Goal: Information Seeking & Learning: Learn about a topic

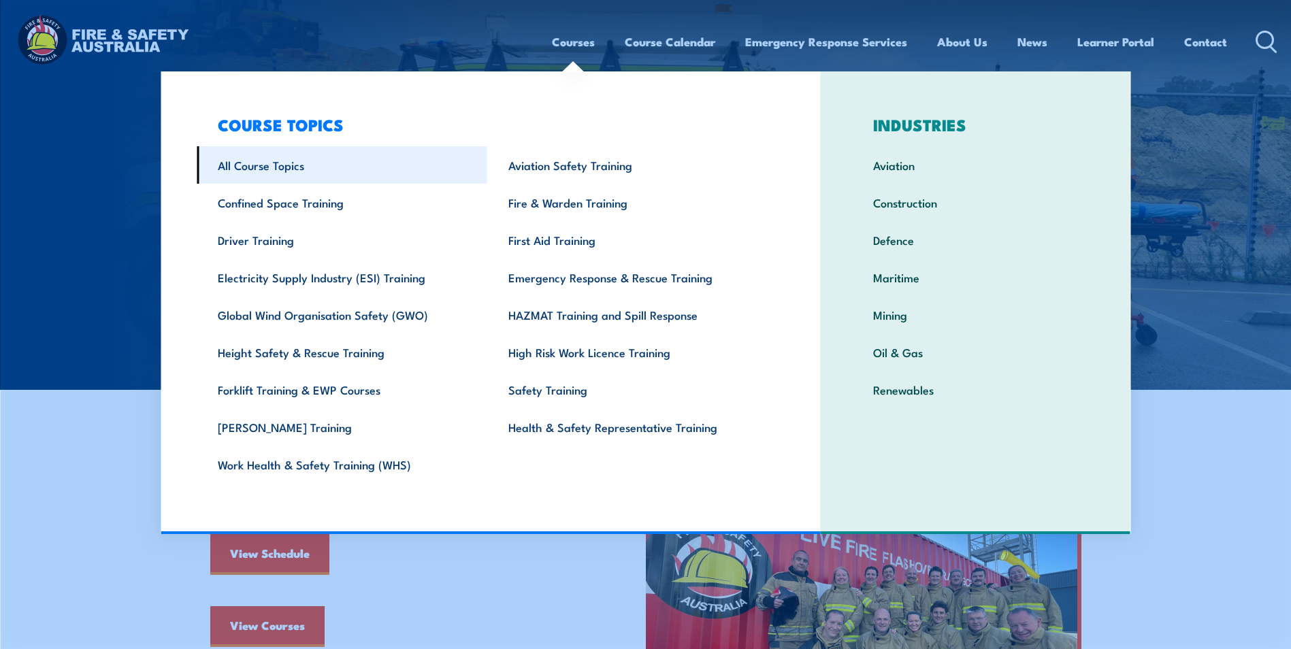
click at [327, 174] on link "All Course Topics" at bounding box center [342, 164] width 291 height 37
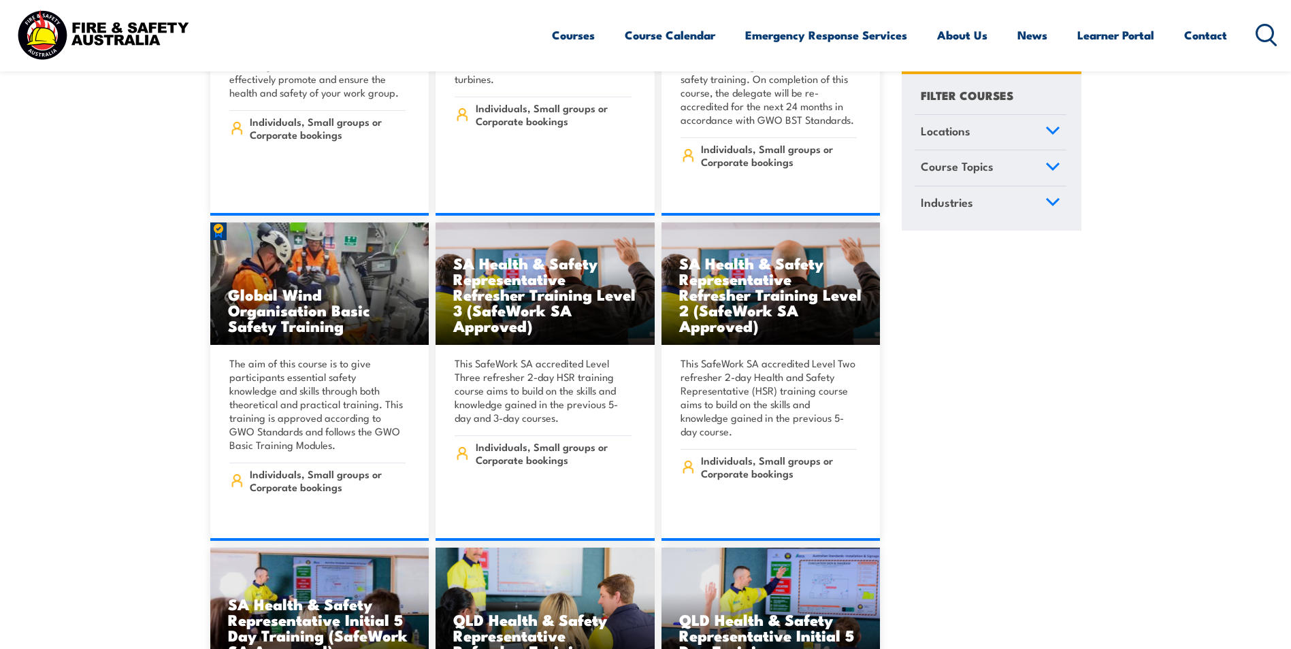
scroll to position [5035, 0]
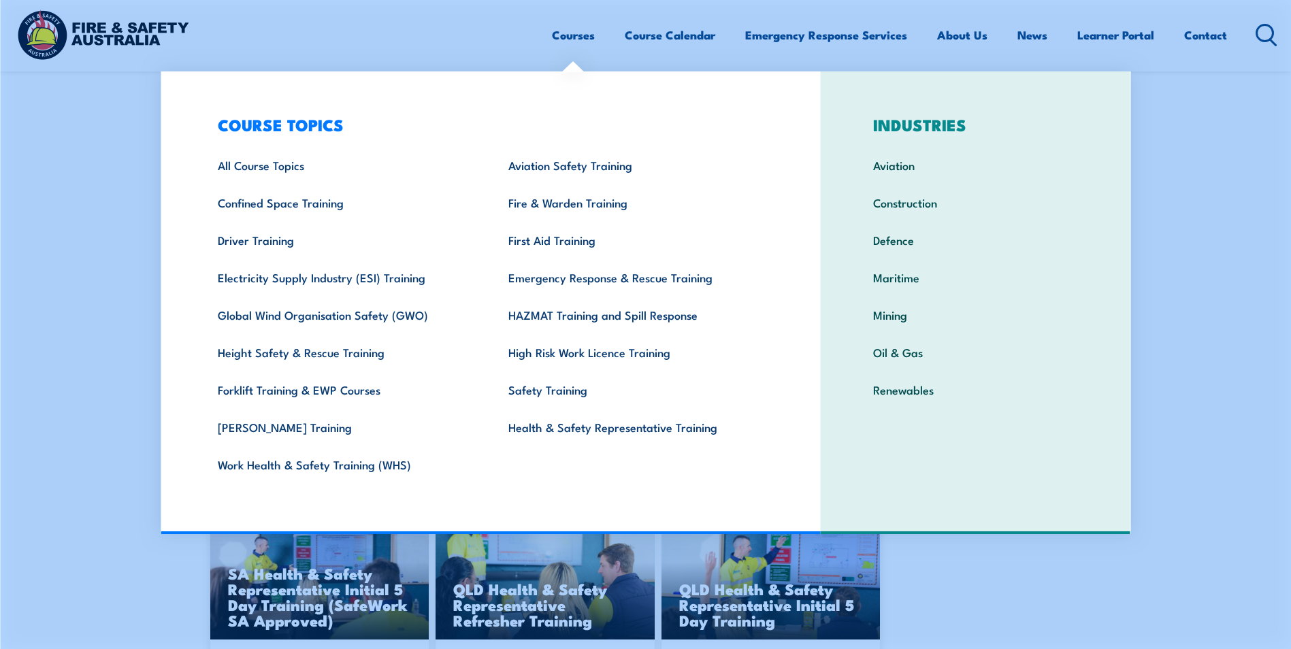
click at [575, 46] on link "Courses" at bounding box center [573, 35] width 43 height 36
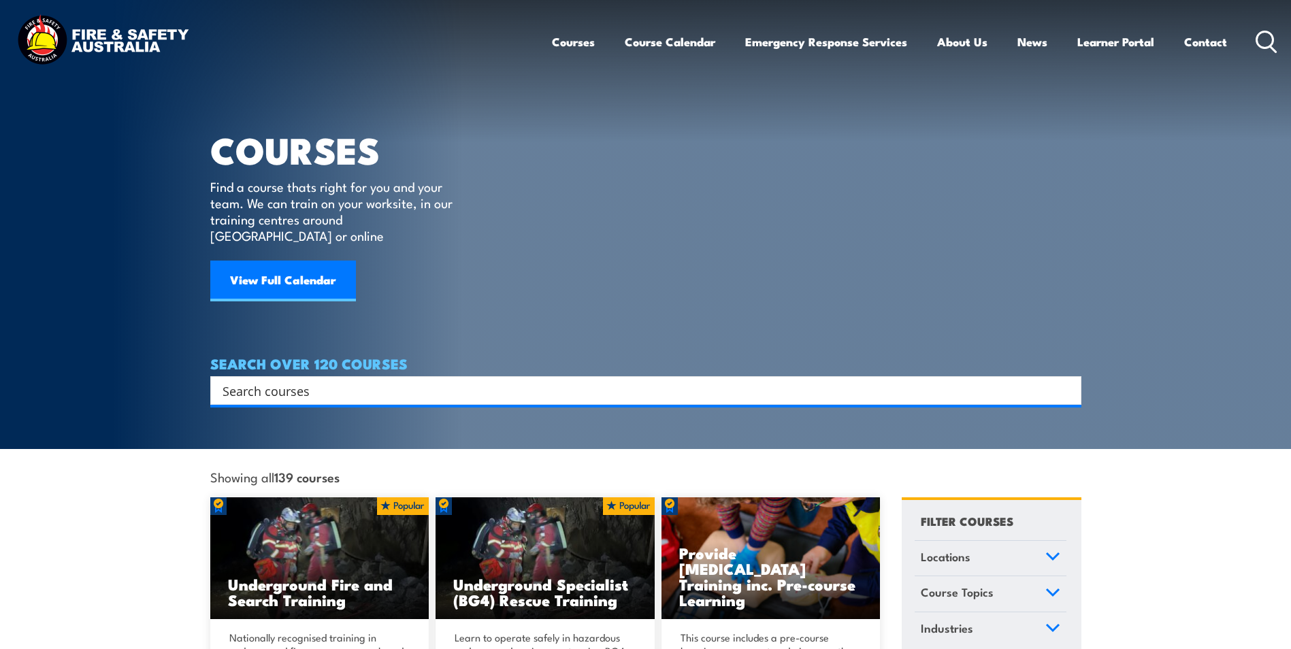
click at [441, 380] on input "Search input" at bounding box center [637, 390] width 829 height 20
click at [386, 380] on input "Search input" at bounding box center [637, 390] width 829 height 20
paste input "Inspect & Test Fire Blankets & Fire Extinguishers"
type input "Inspect & Test Fire Blankets & Fire Extinguishers"
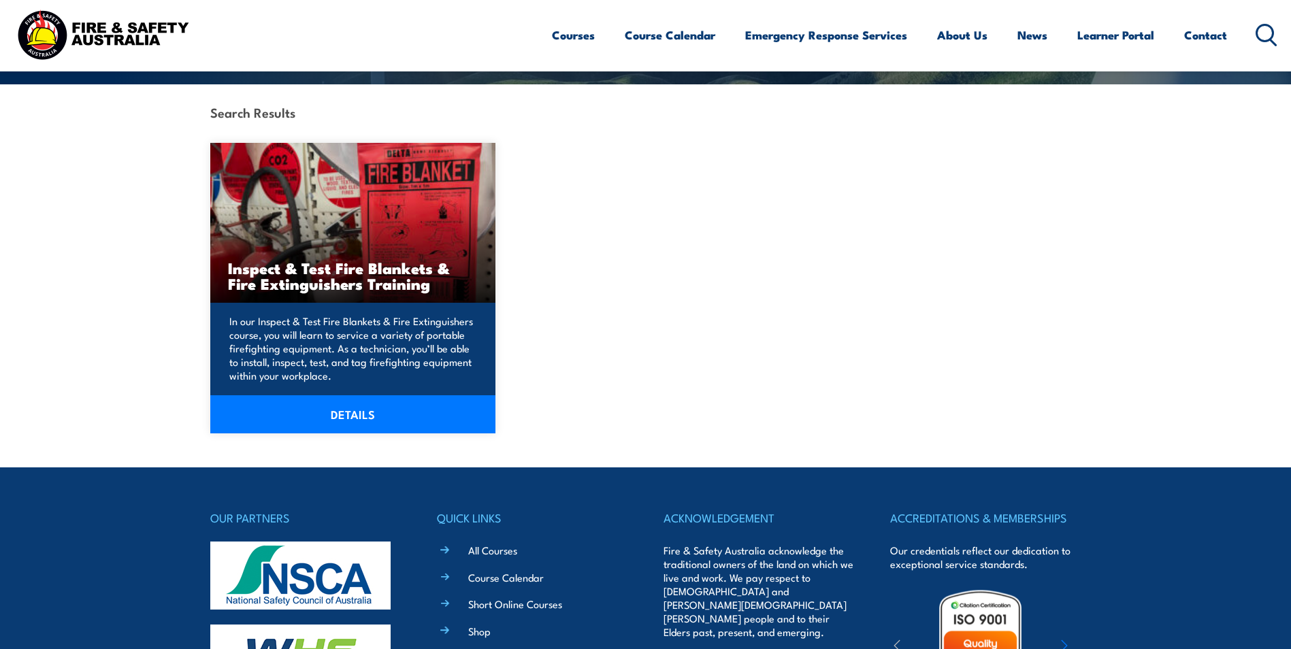
scroll to position [340, 0]
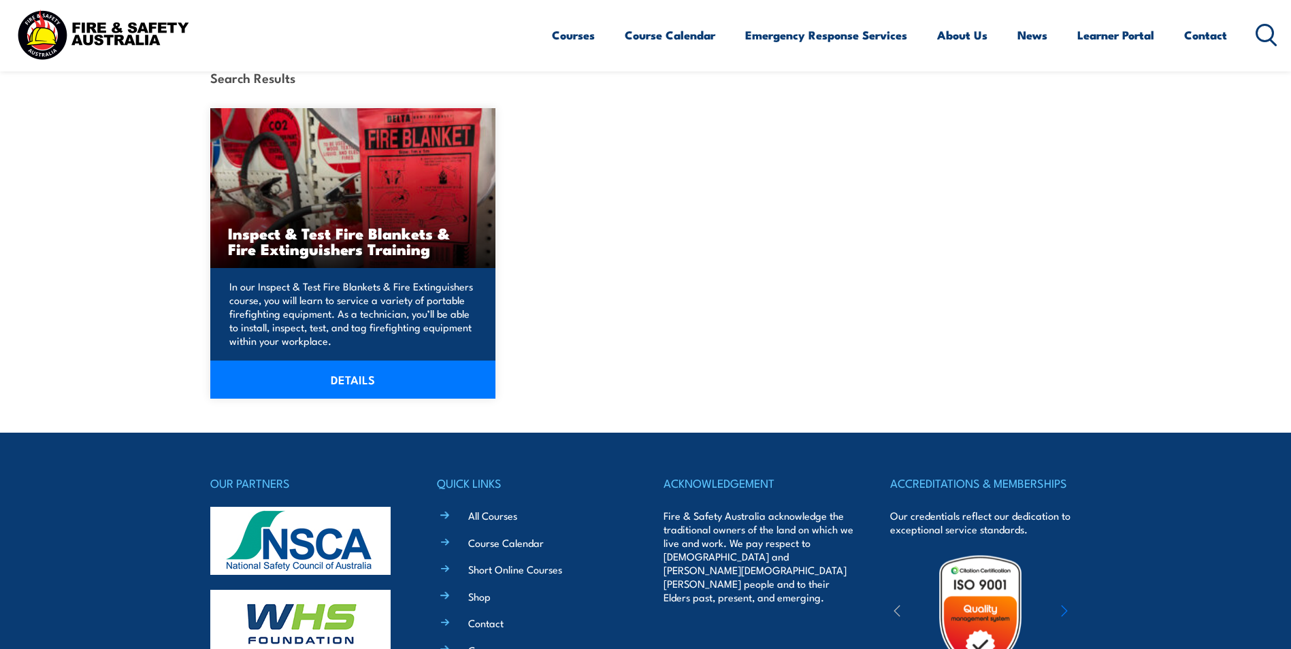
click at [368, 386] on link "DETAILS" at bounding box center [353, 380] width 286 height 38
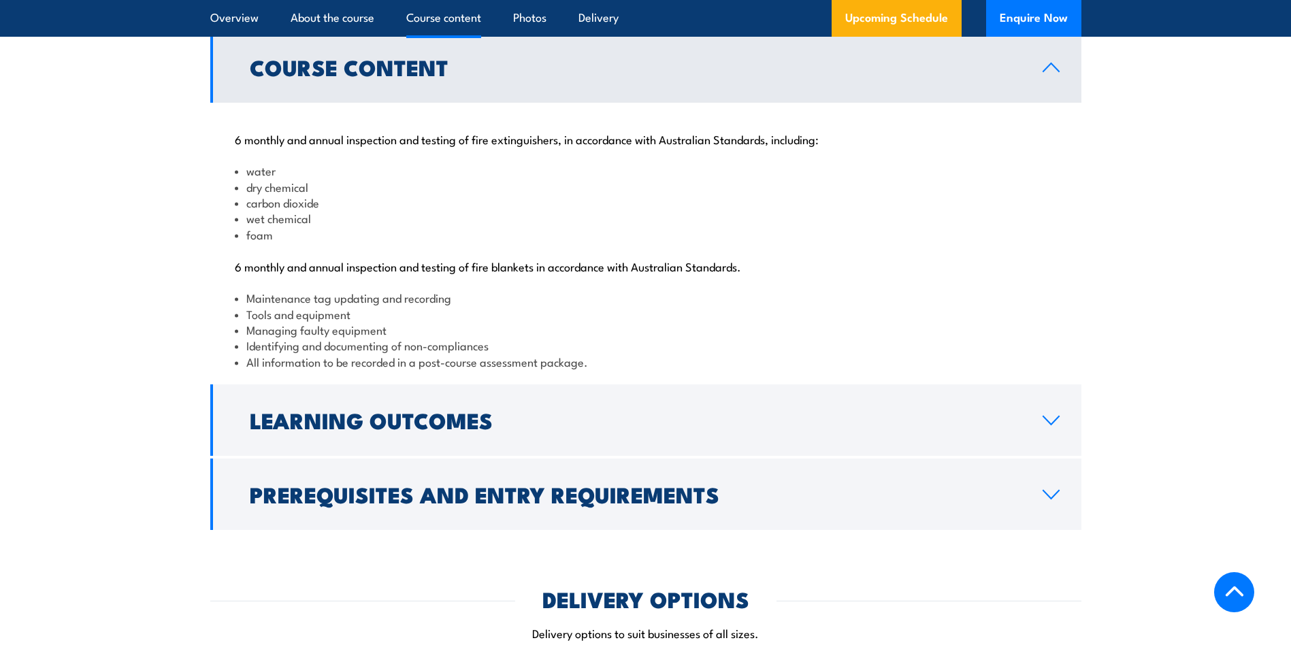
scroll to position [1429, 0]
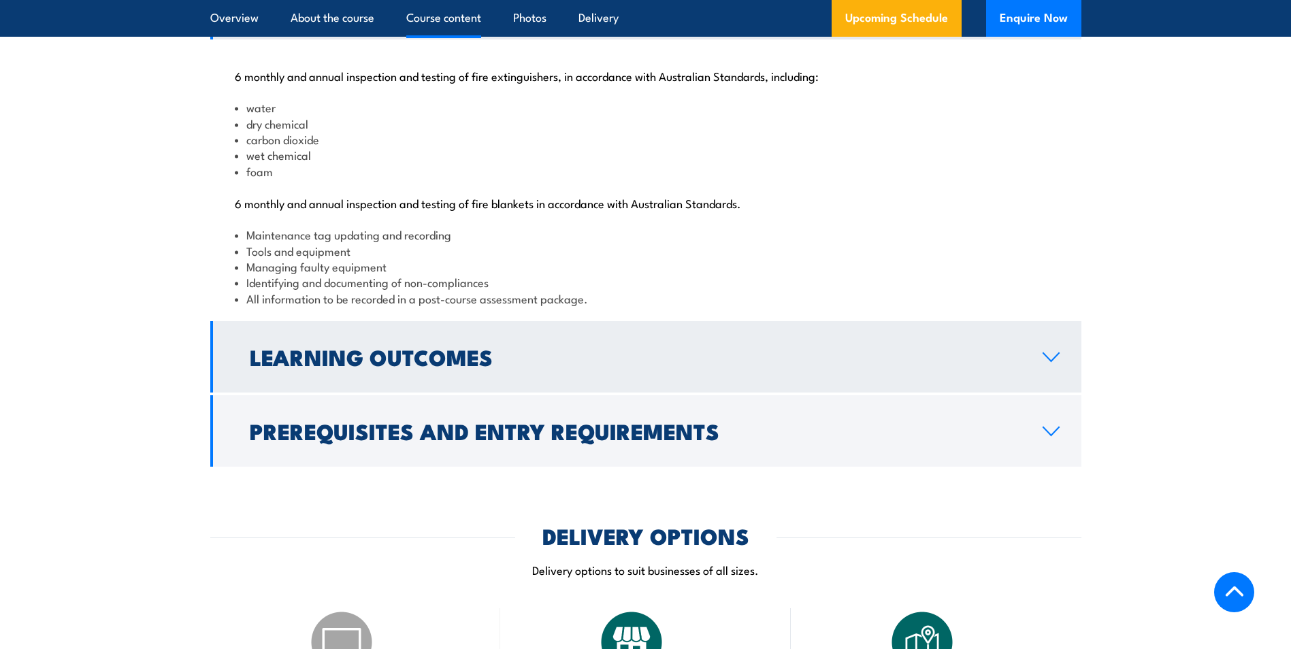
click at [452, 366] on h2 "Learning Outcomes" at bounding box center [635, 356] width 771 height 19
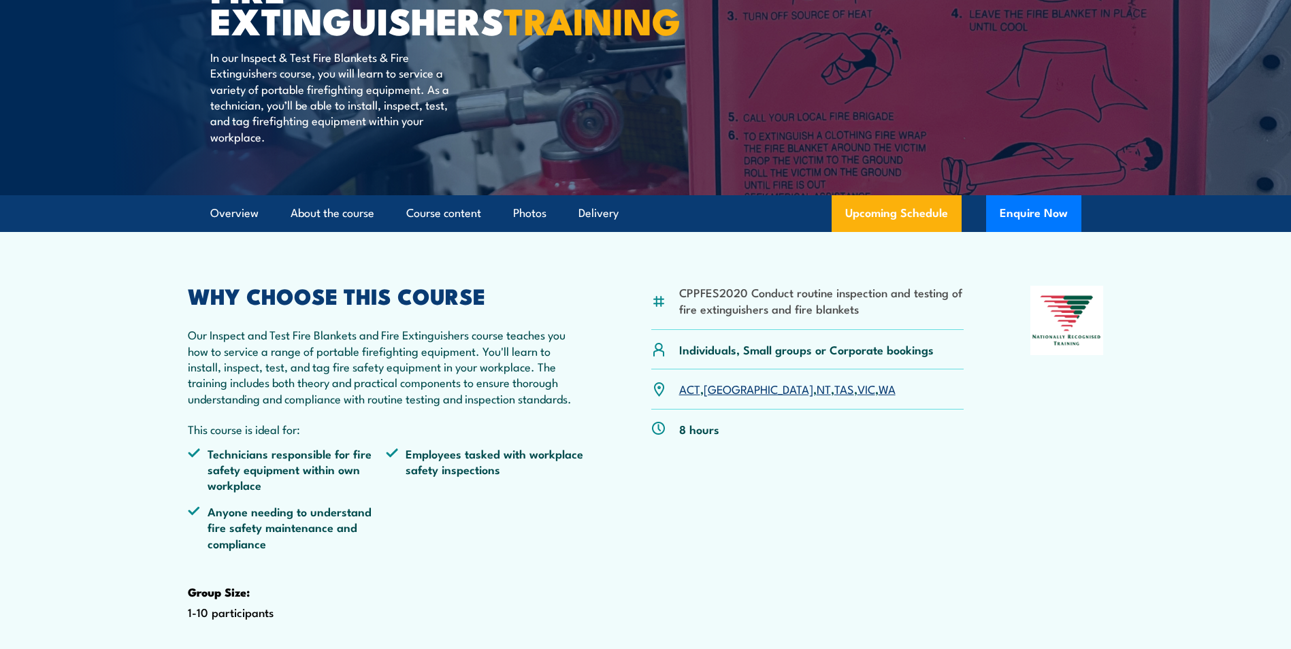
scroll to position [0, 0]
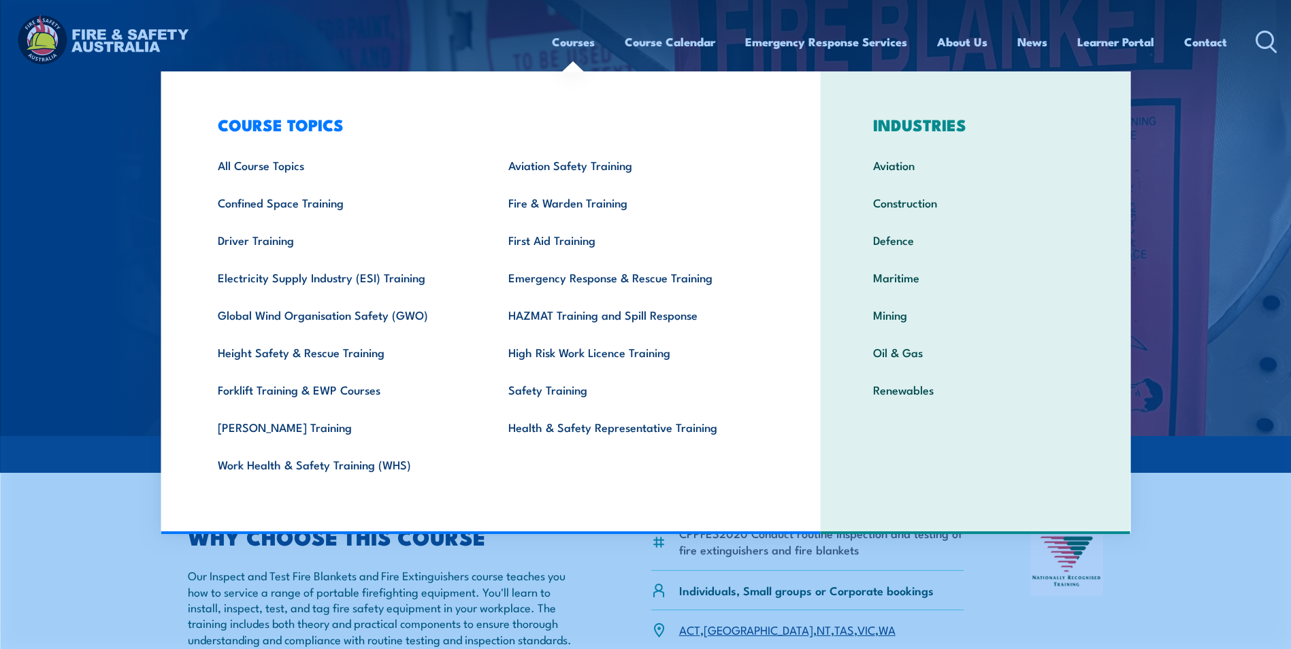
click at [573, 41] on link "Courses" at bounding box center [573, 42] width 43 height 36
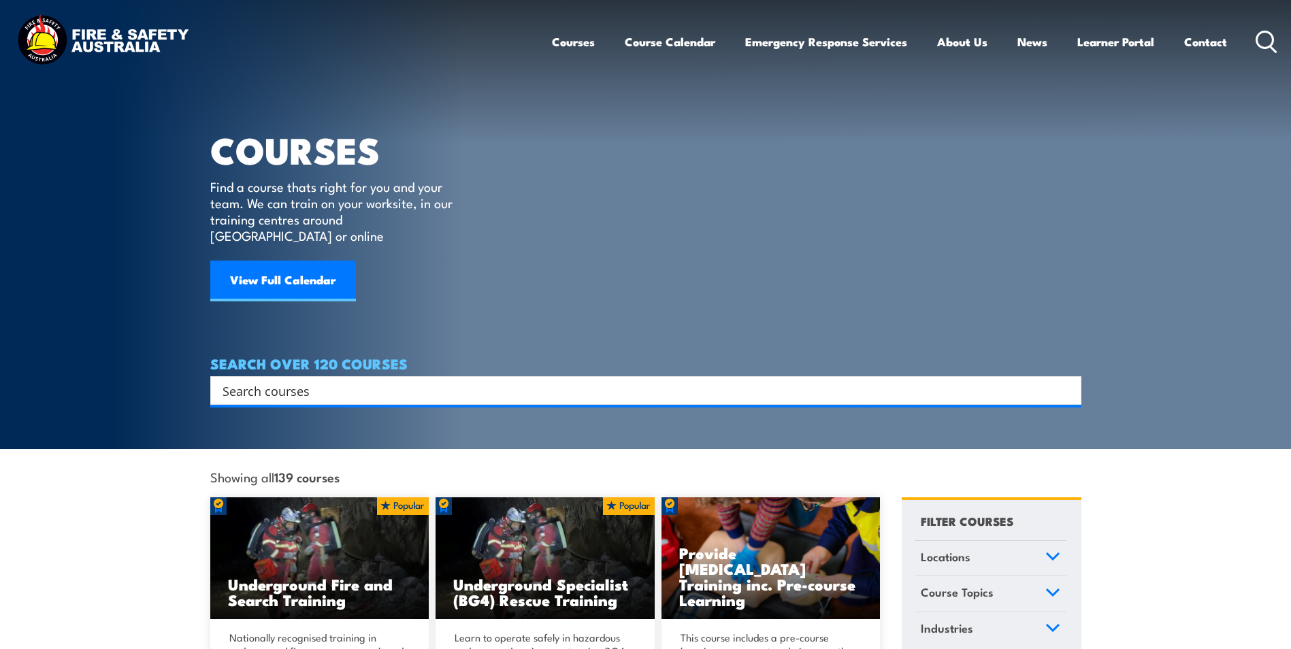
click at [297, 380] on input "Search input" at bounding box center [637, 390] width 829 height 20
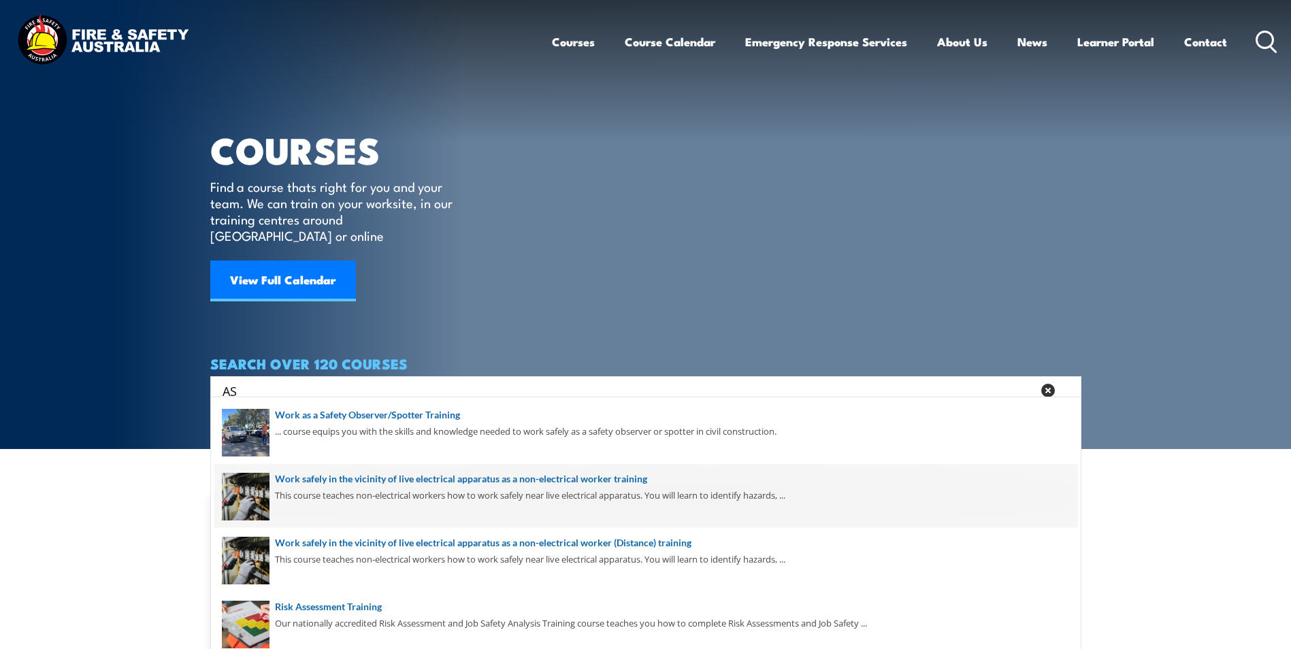
type input "A"
